Goal: Information Seeking & Learning: Check status

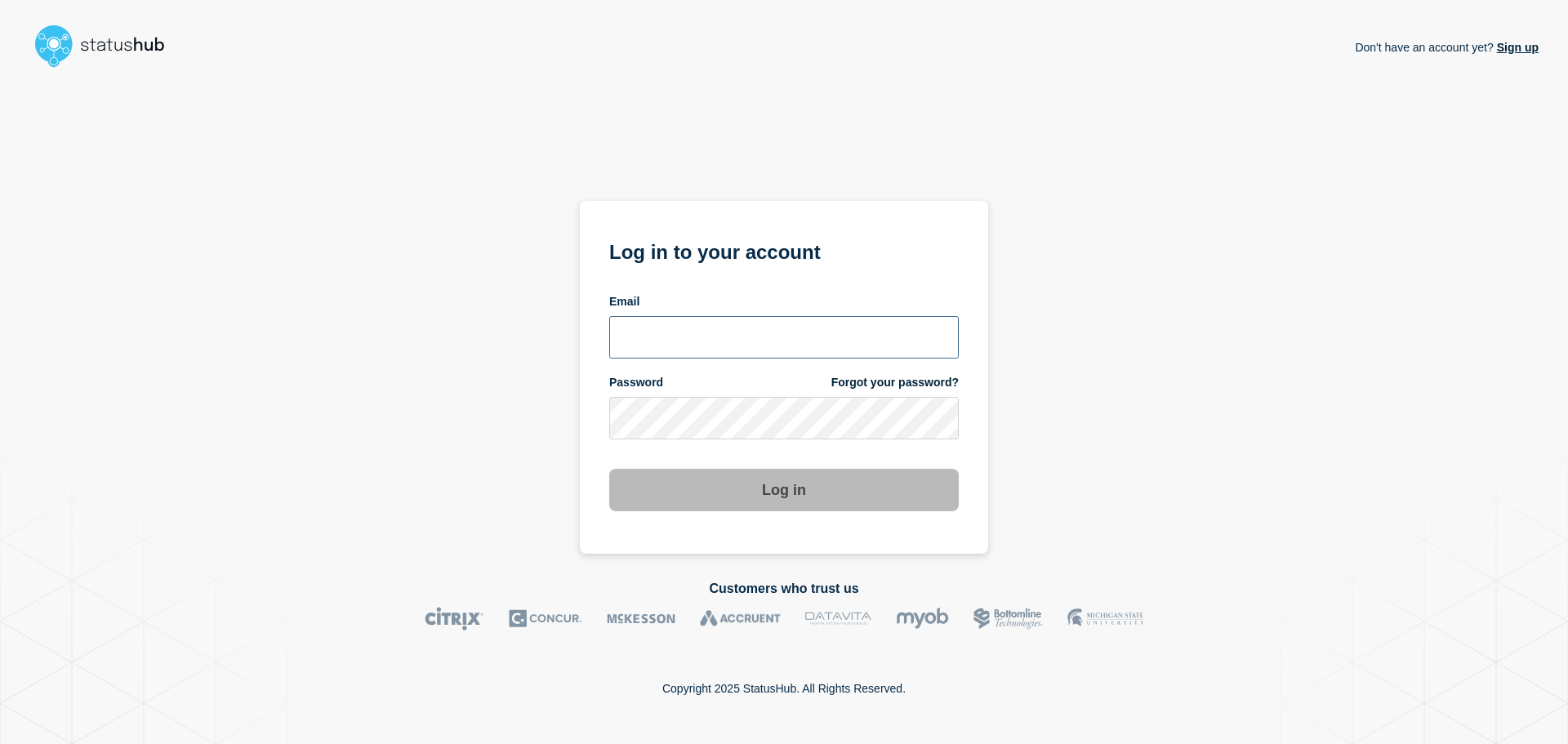
type input "xandra.martens@conexon.us"
click at [748, 496] on button "Log in" at bounding box center [784, 489] width 349 height 42
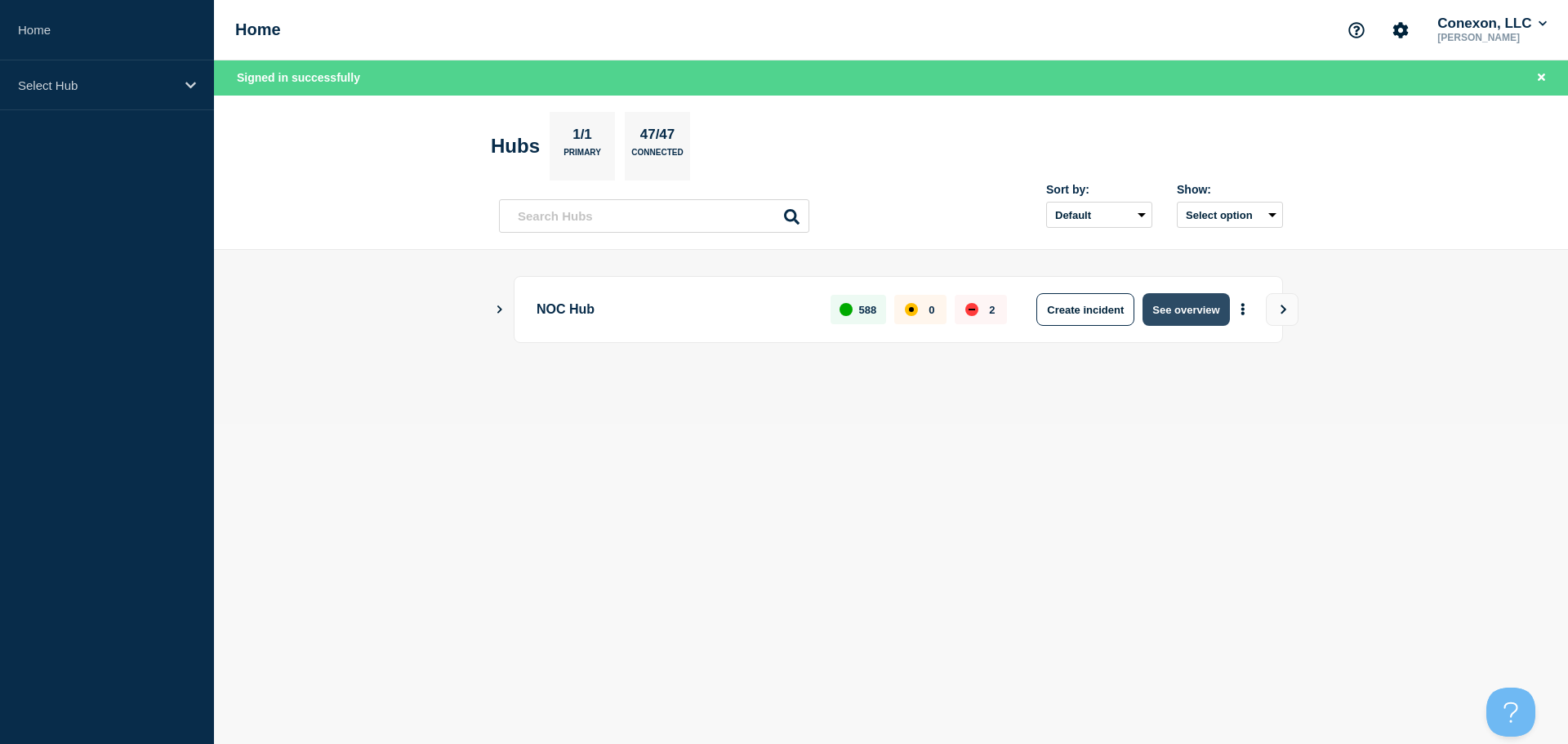
click at [1172, 308] on button "See overview" at bounding box center [1186, 309] width 87 height 33
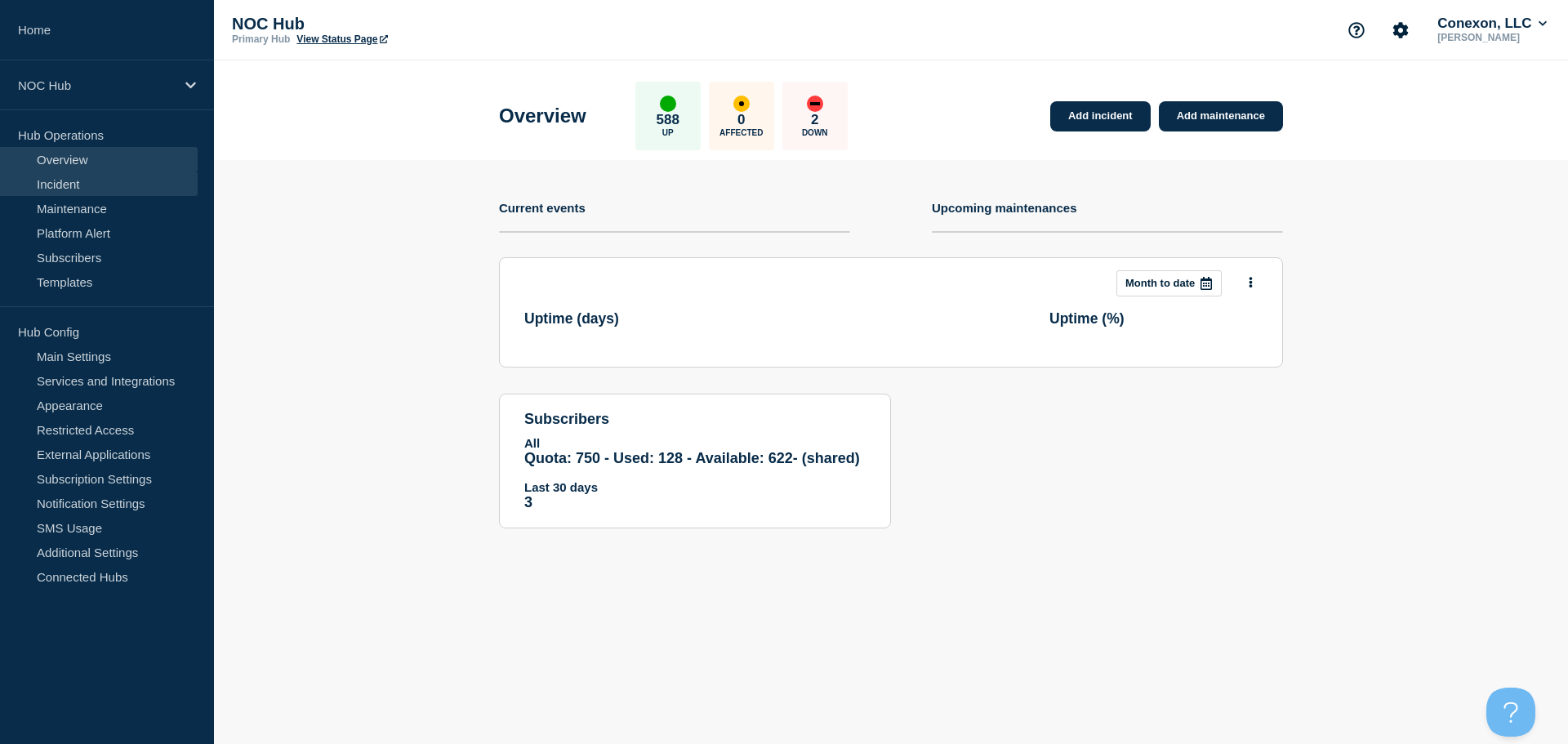
click at [63, 178] on link "Incident" at bounding box center [98, 184] width 197 height 25
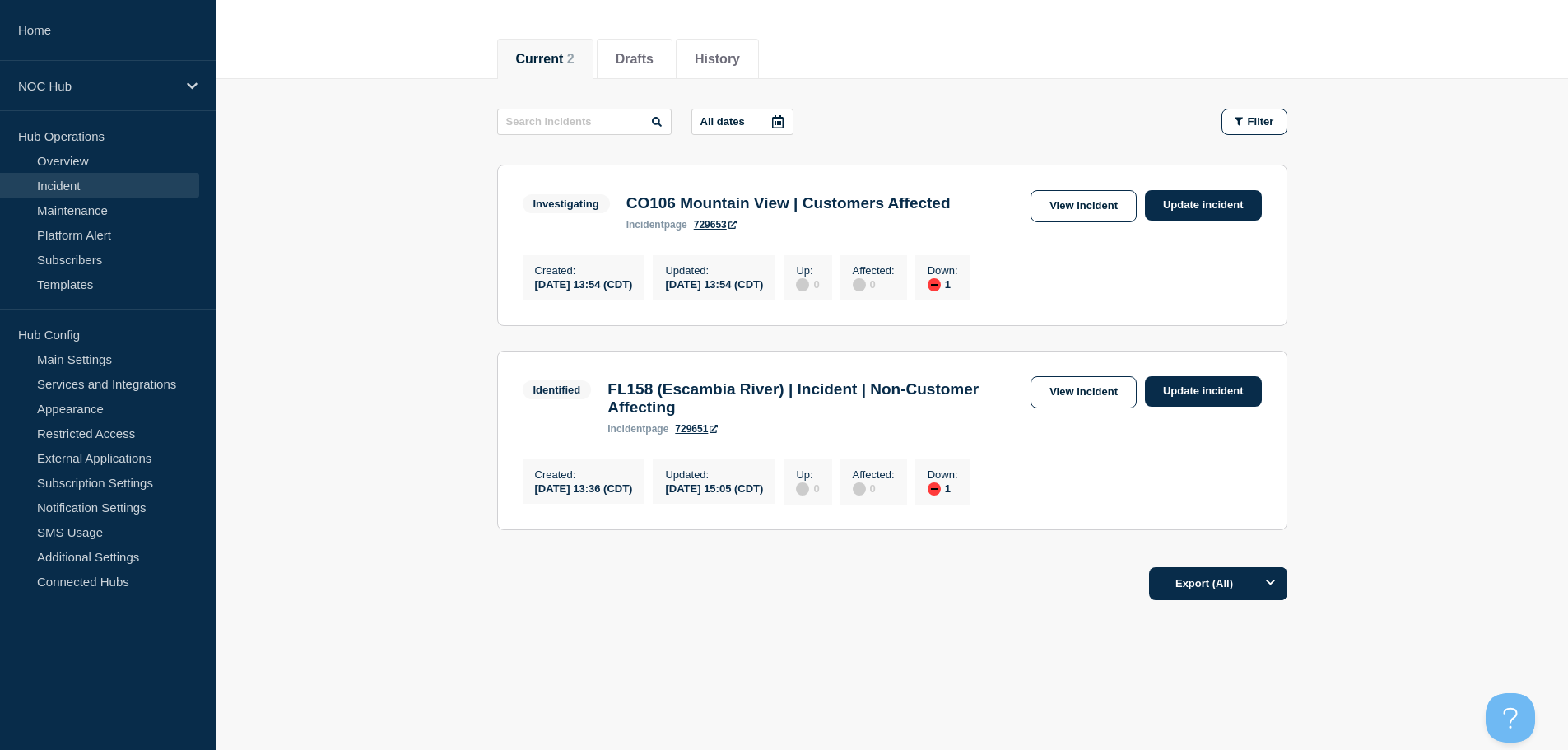
scroll to position [191, 0]
click at [1070, 191] on link "View incident" at bounding box center [1084, 207] width 107 height 32
